Goal: Browse casually

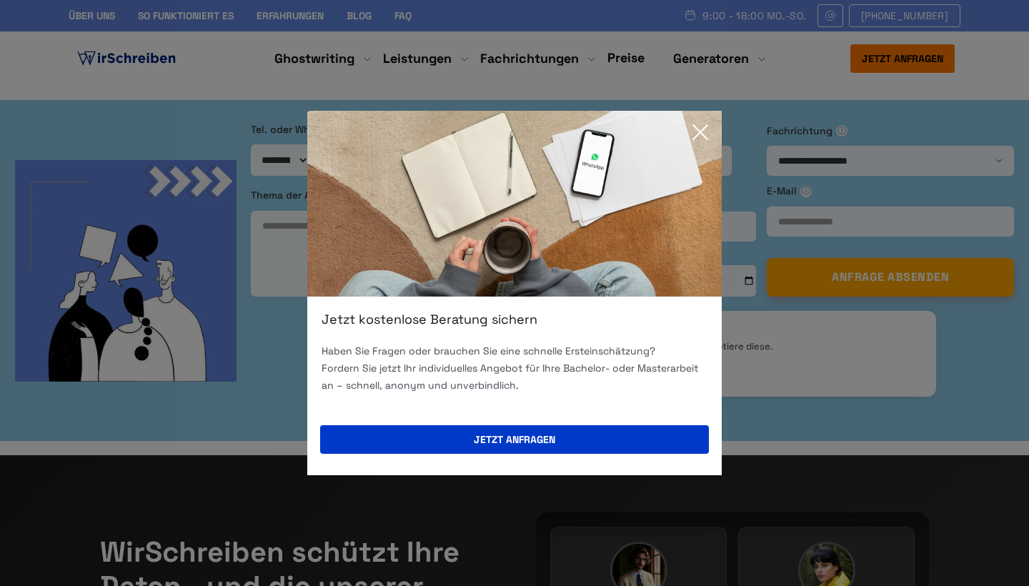
click at [694, 138] on icon at bounding box center [700, 132] width 14 height 14
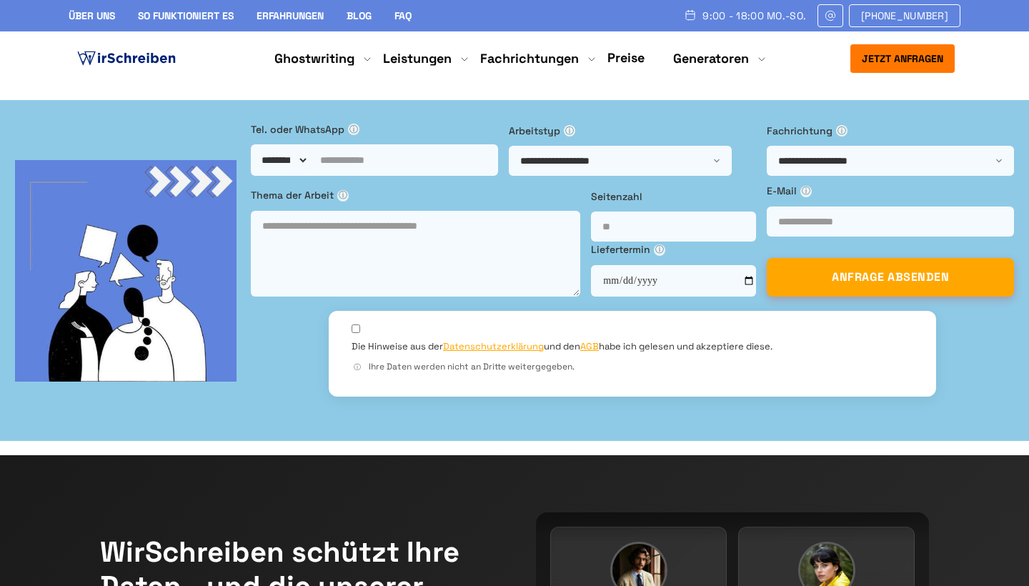
copy div "Deutschland Die hochwertige Ghostwriting-Agentur Wirschreiben bietet Ihnen prof…"
drag, startPoint x: 299, startPoint y: 272, endPoint x: 61, endPoint y: 229, distance: 241.9
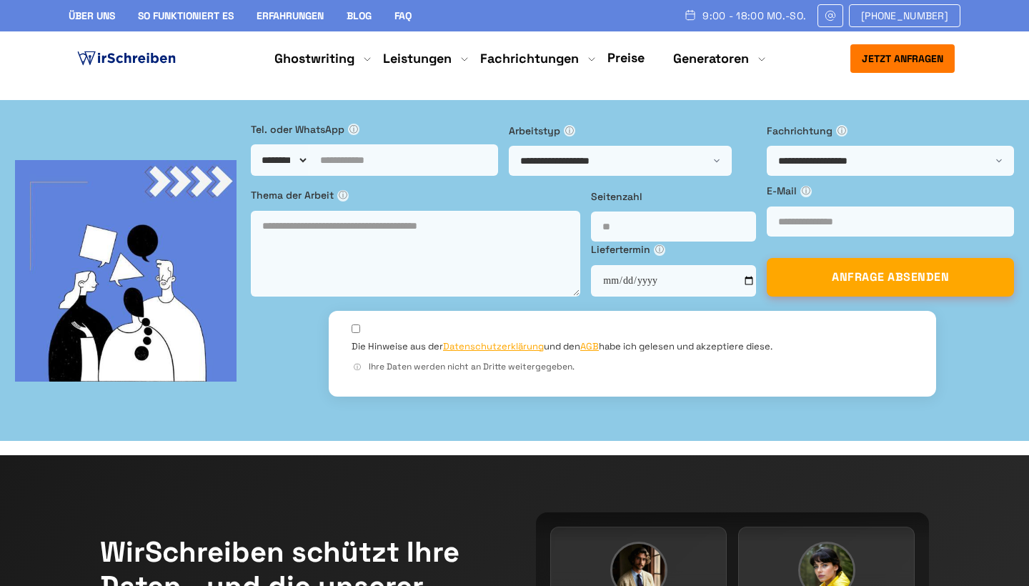
copy span "Die hochwertige Ghostwriting-Agentur Wirschreiben bietet Ihnen professionelle U…"
